Goal: Information Seeking & Learning: Learn about a topic

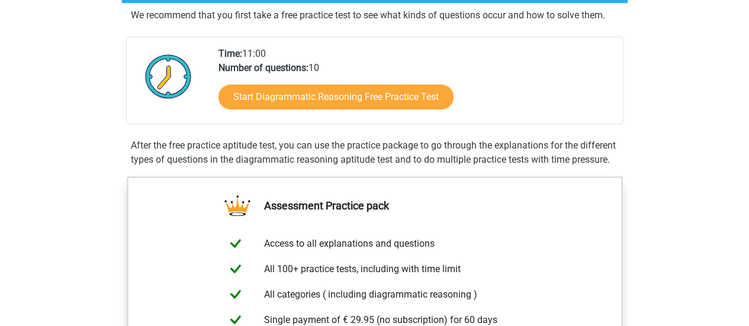
scroll to position [296, 0]
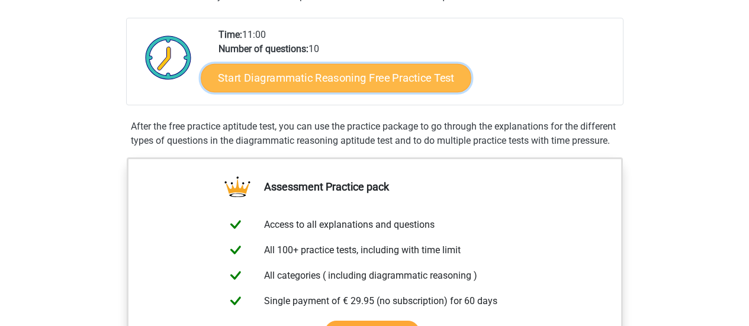
click at [348, 78] on link "Start Diagrammatic Reasoning Free Practice Test" at bounding box center [336, 77] width 271 height 28
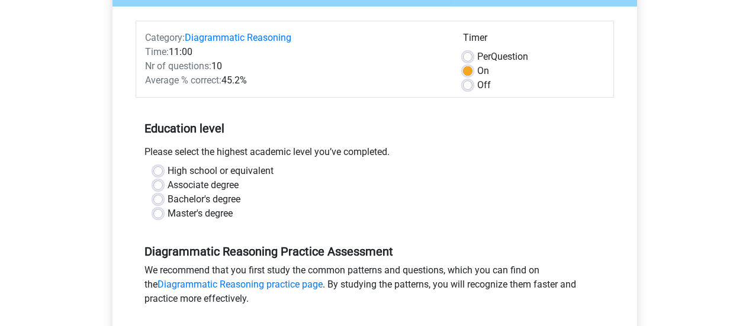
scroll to position [178, 0]
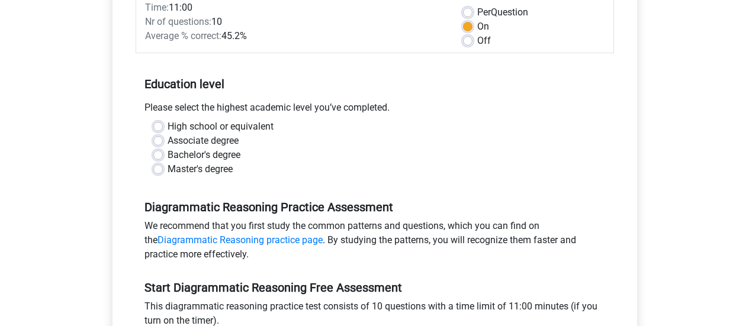
click at [168, 172] on label "Master's degree" at bounding box center [200, 169] width 65 height 14
click at [159, 172] on input "Master's degree" at bounding box center [157, 168] width 9 height 12
radio input "true"
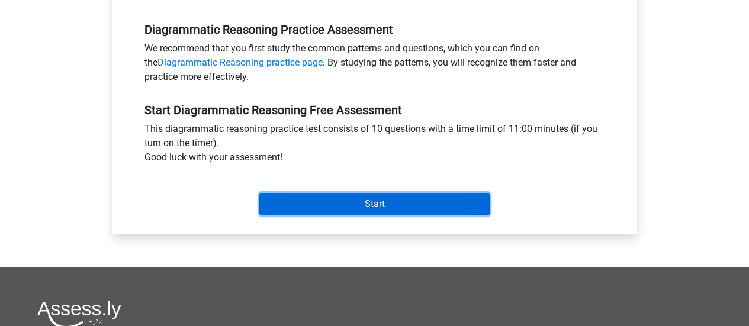
click at [366, 202] on input "Start" at bounding box center [374, 204] width 230 height 23
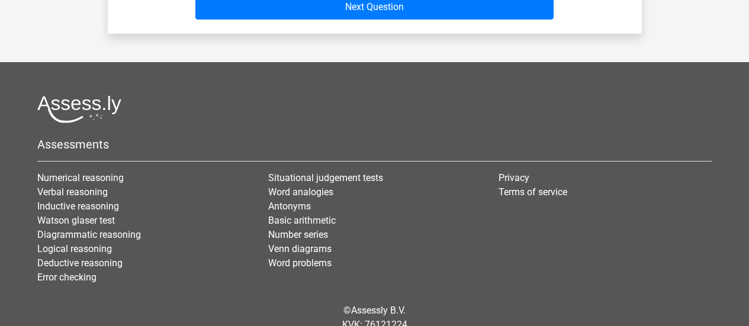
scroll to position [550, 0]
